Goal: Book appointment/travel/reservation

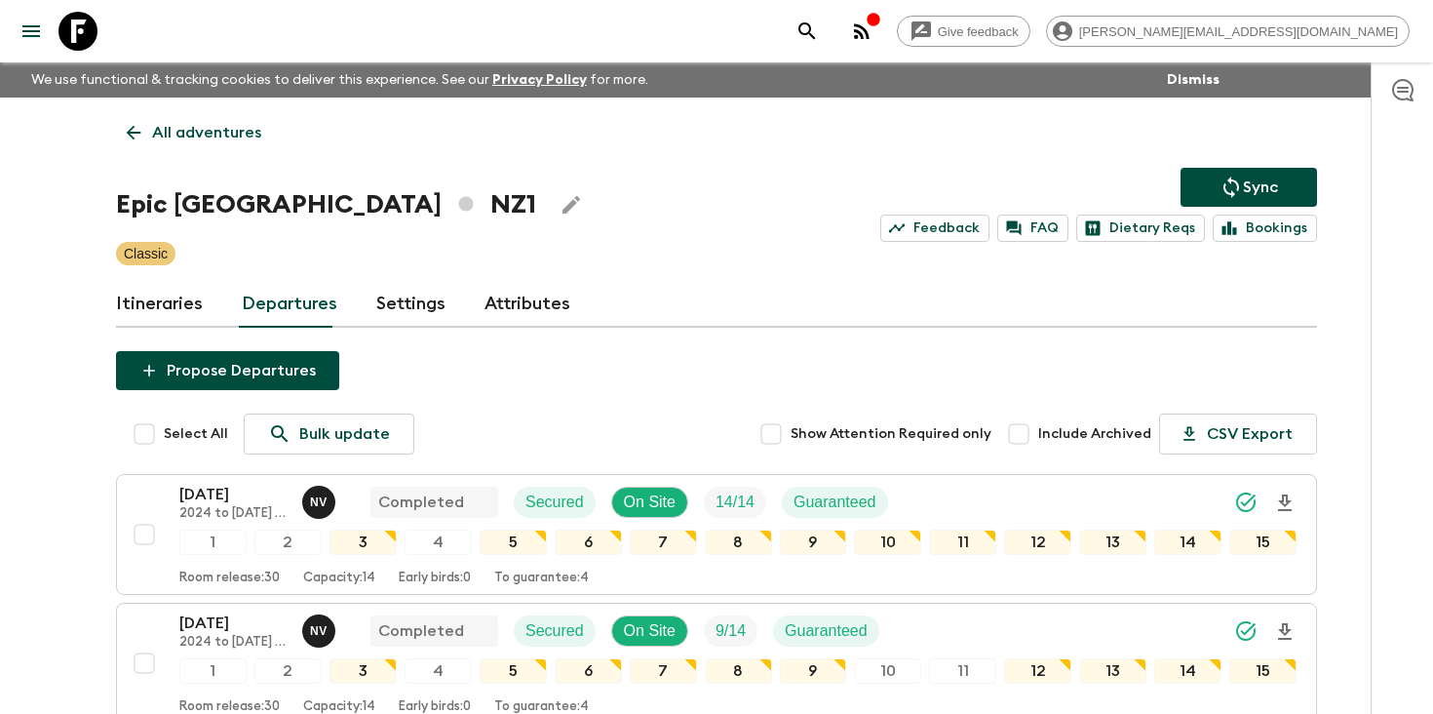
scroll to position [1451, 0]
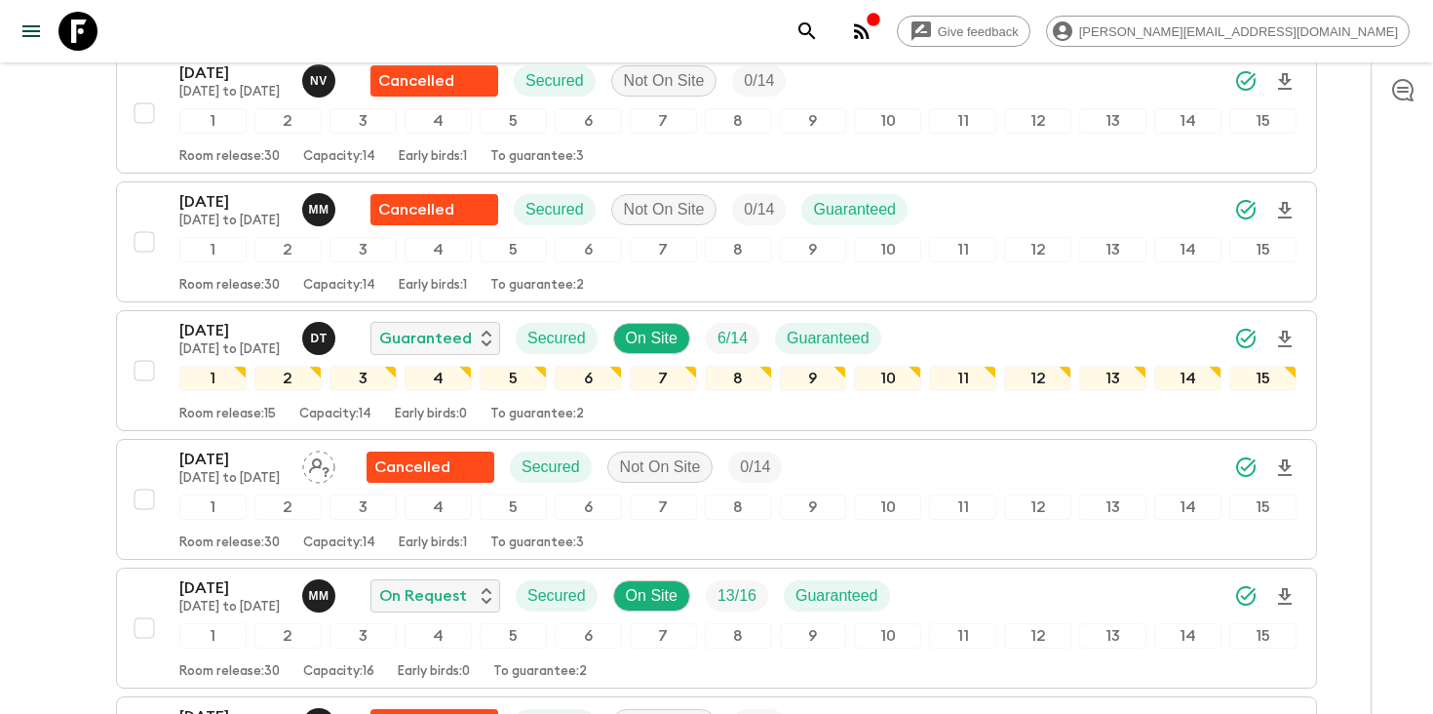
click at [819, 27] on icon "search adventures" at bounding box center [807, 31] width 23 height 23
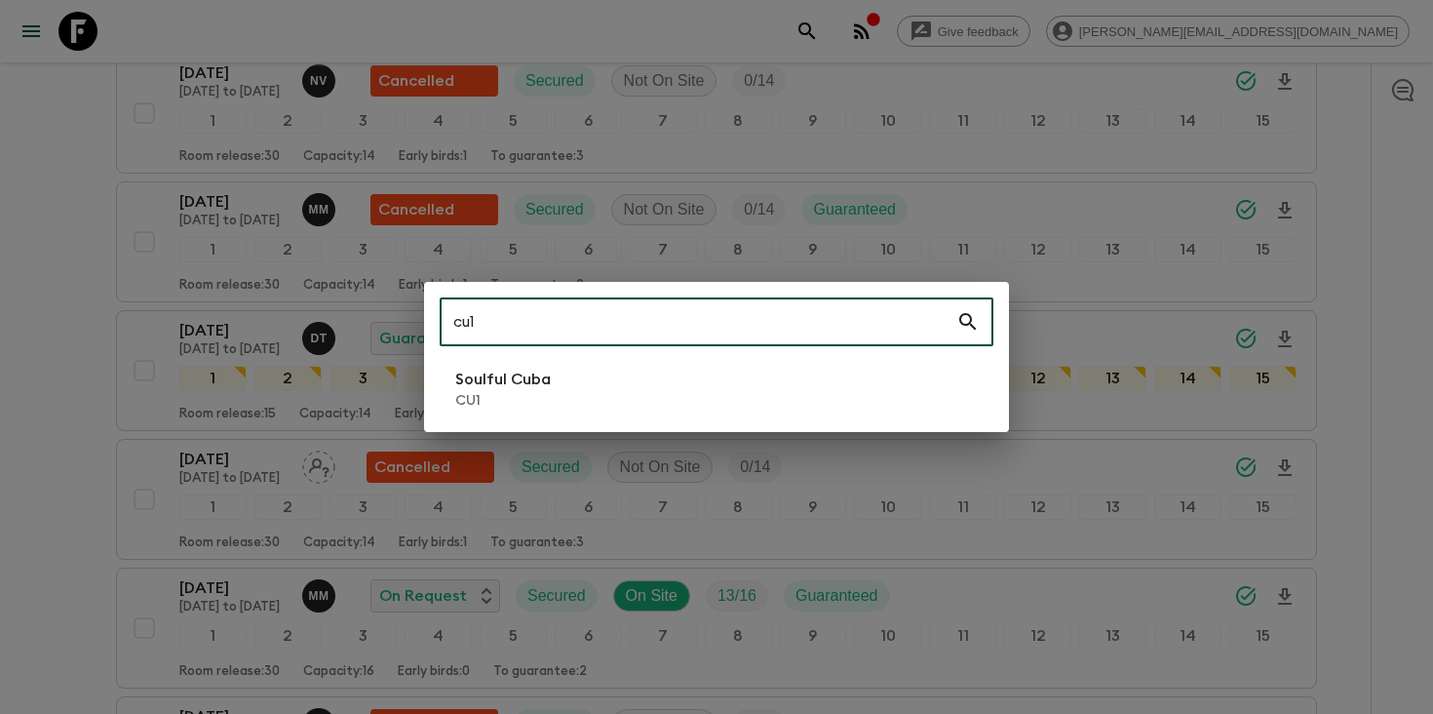
type input "cu1"
click at [686, 394] on li "Soulful Cuba CU1" at bounding box center [717, 389] width 554 height 55
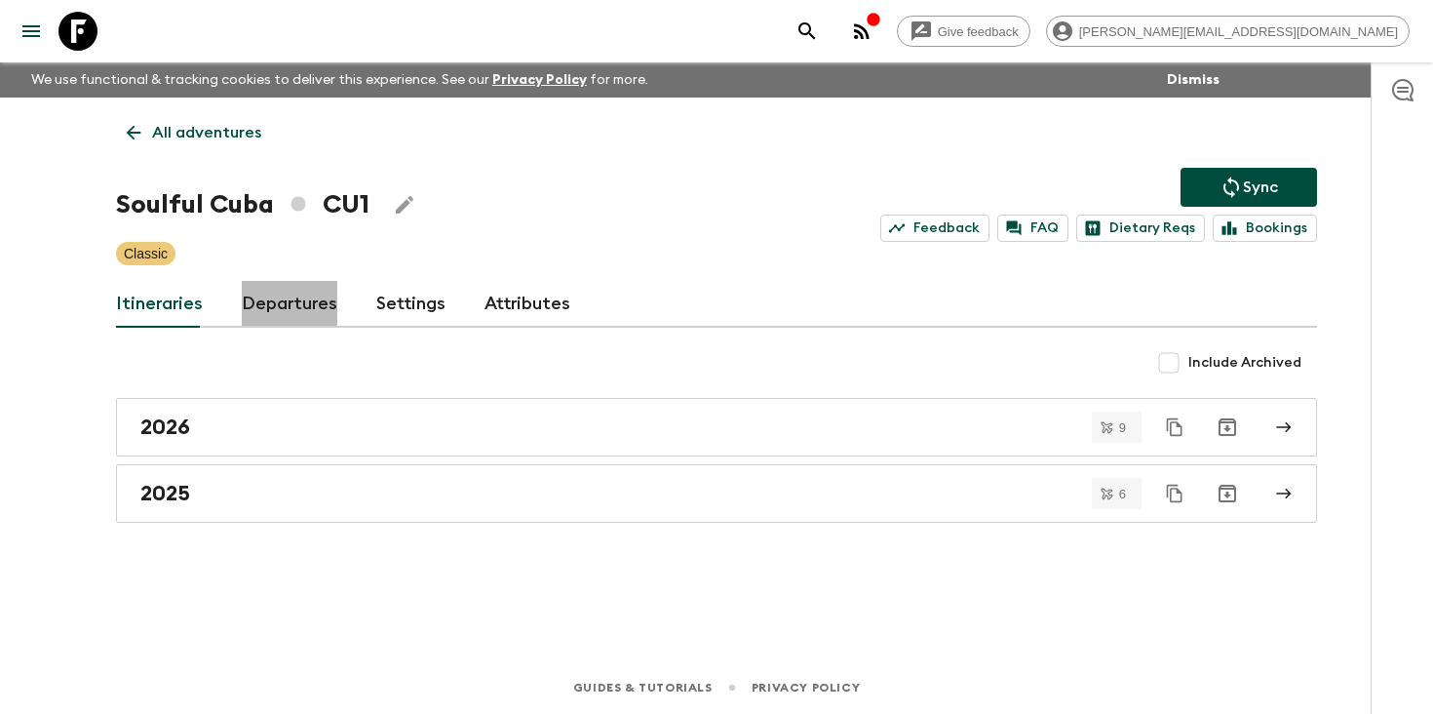
click at [283, 299] on link "Departures" at bounding box center [290, 304] width 96 height 47
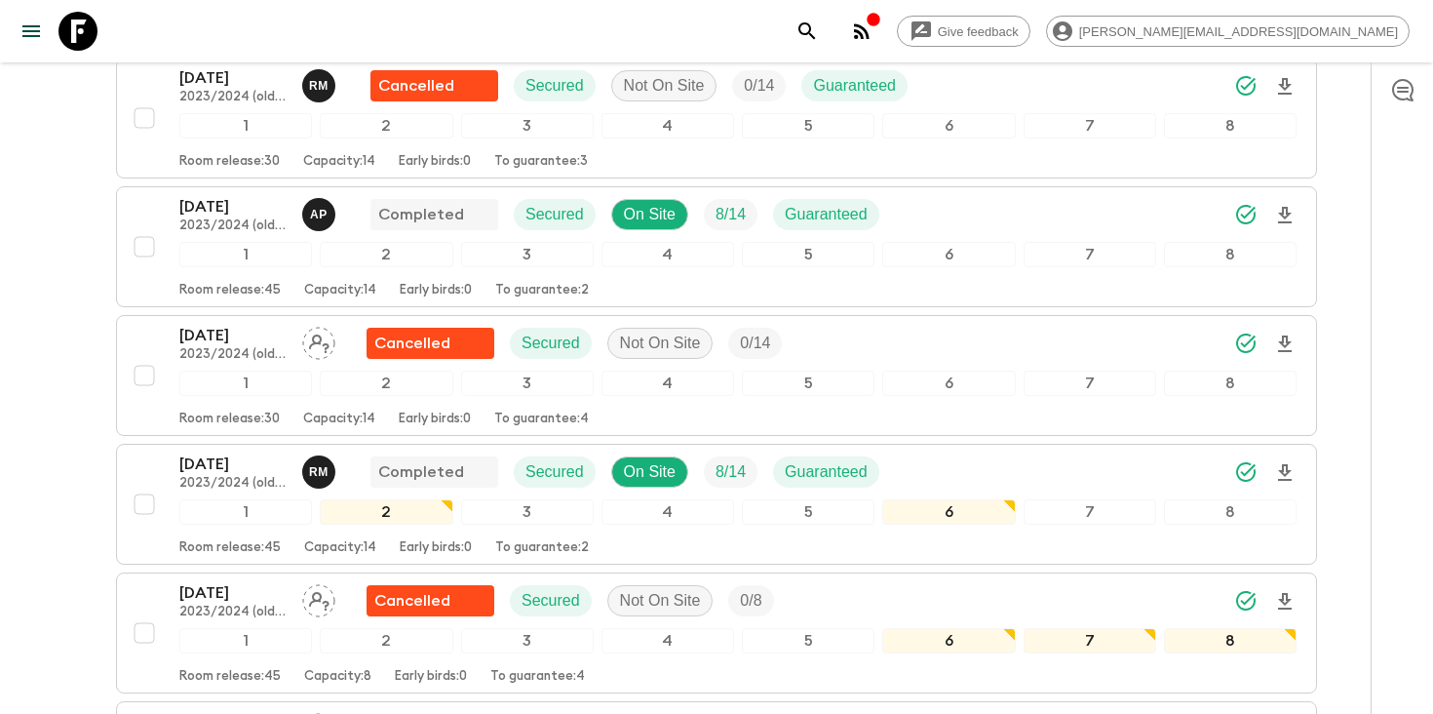
scroll to position [1519, 0]
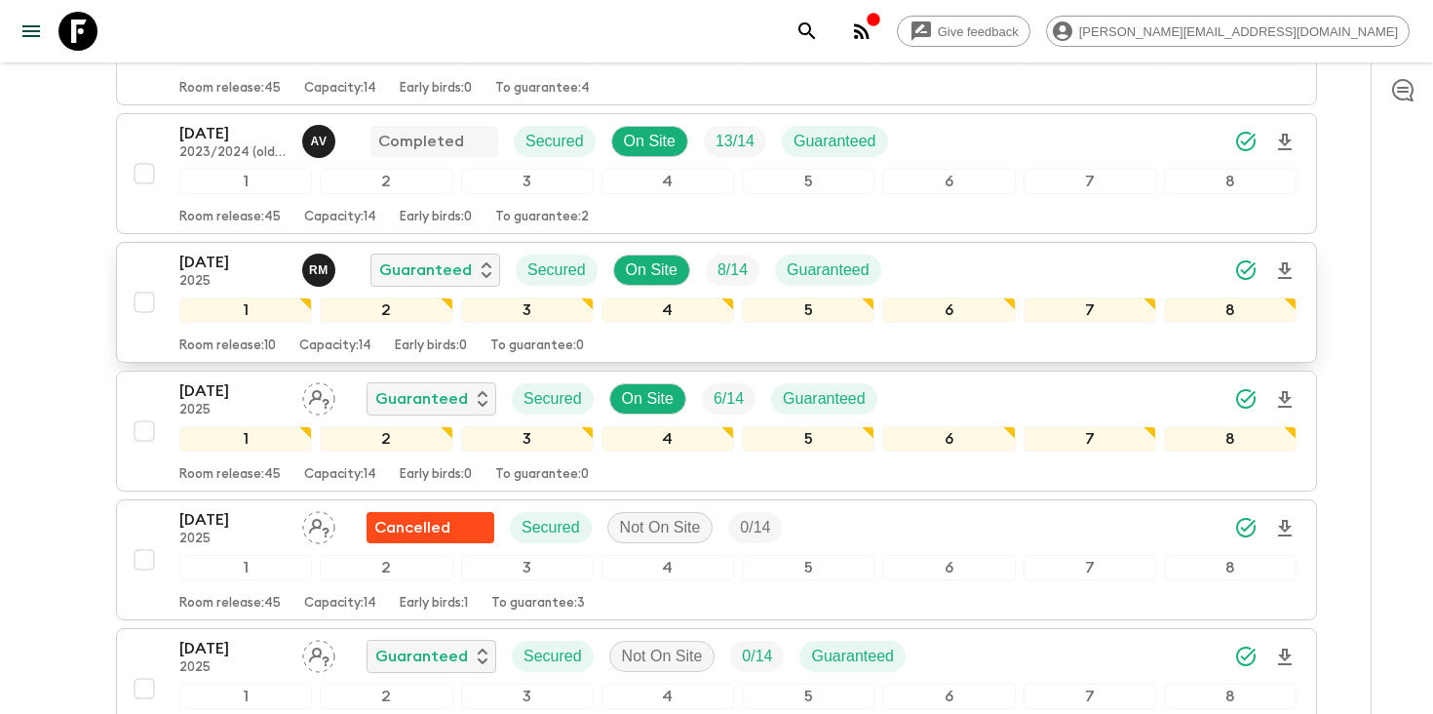
click at [984, 274] on div "[DATE] 2025 R M Guaranteed Secured On Site 8 / 14 Guaranteed" at bounding box center [738, 270] width 1118 height 39
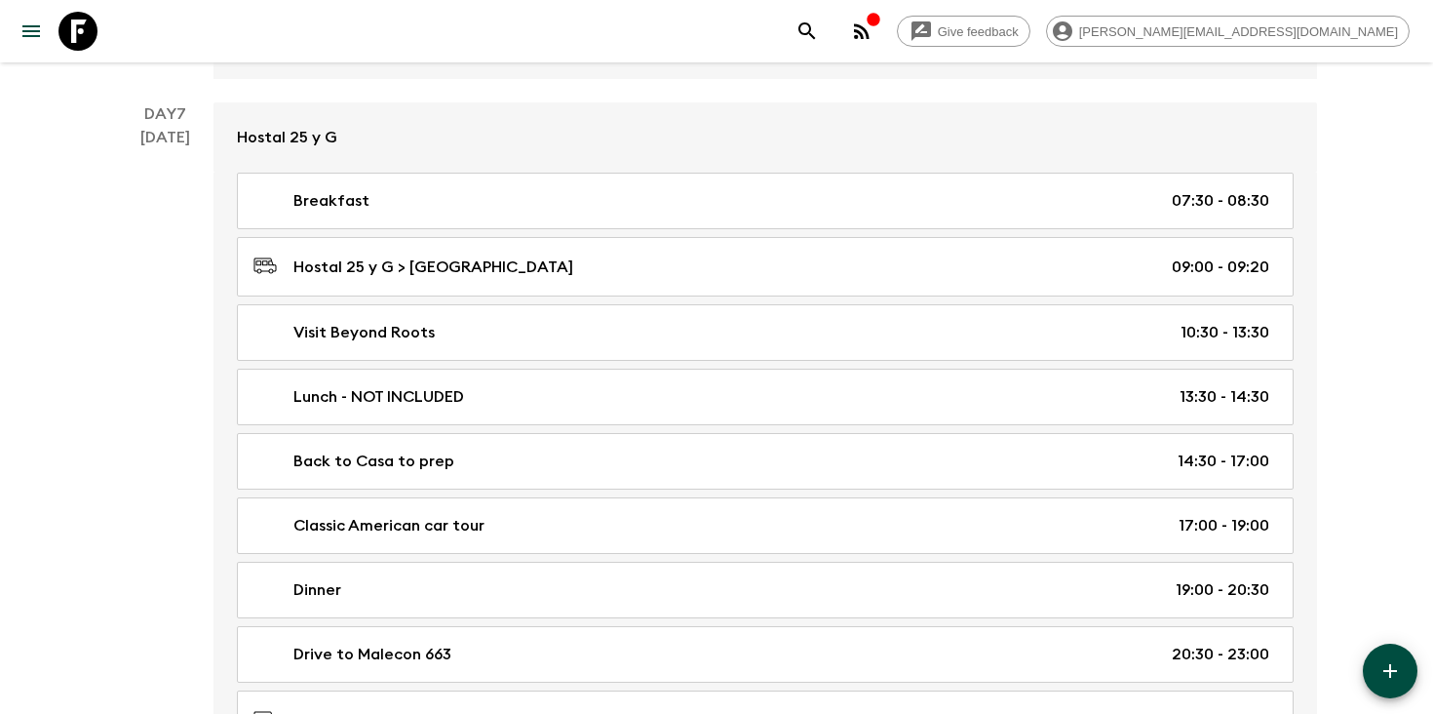
scroll to position [4658, 0]
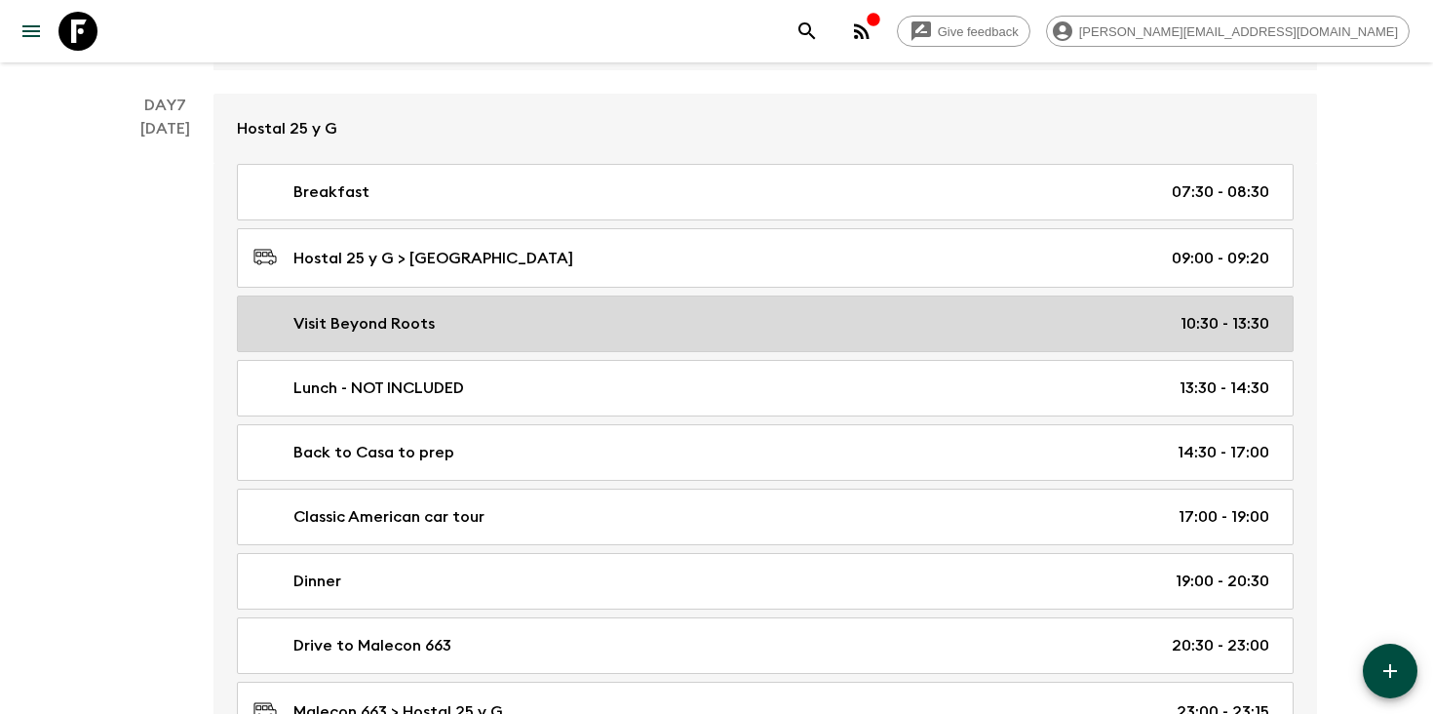
click at [421, 299] on link "Visit Beyond Roots 10:30 - 13:30" at bounding box center [765, 323] width 1057 height 57
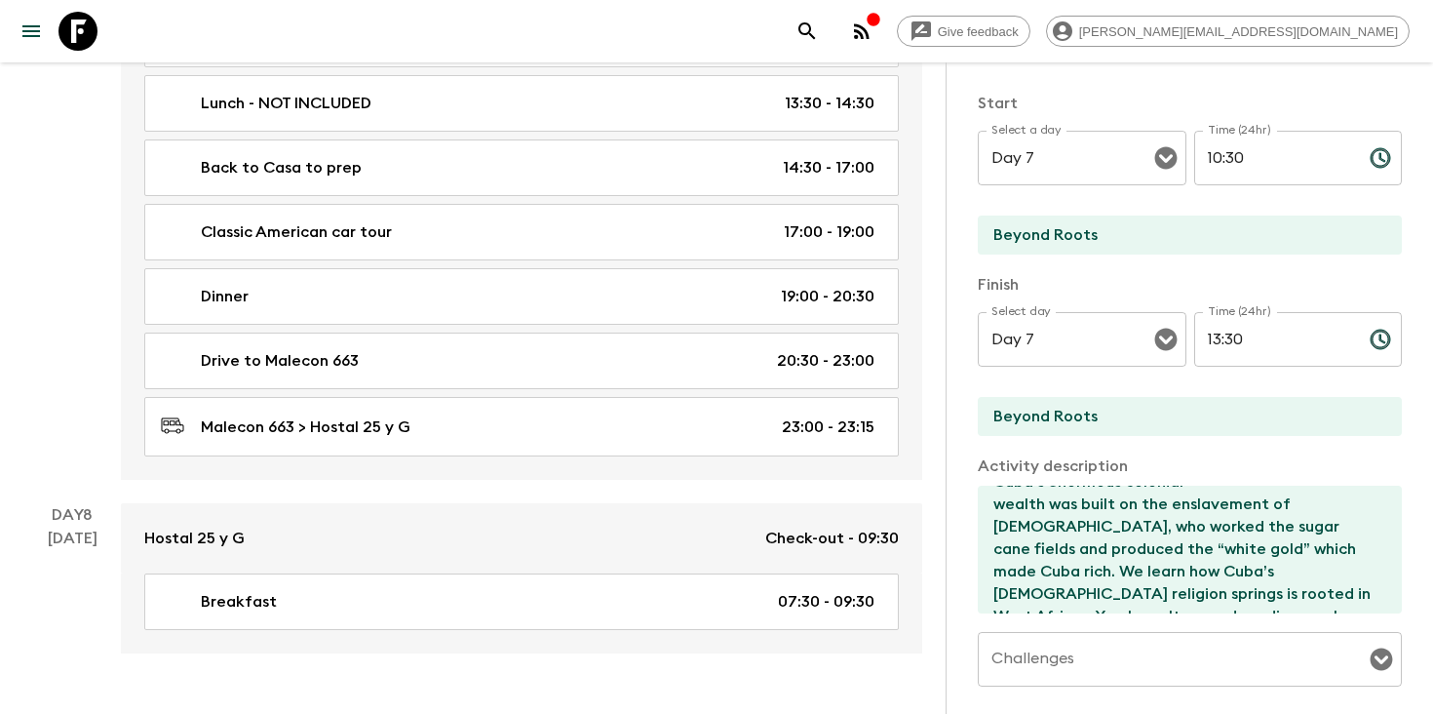
scroll to position [4982, 0]
